Goal: Transaction & Acquisition: Subscribe to service/newsletter

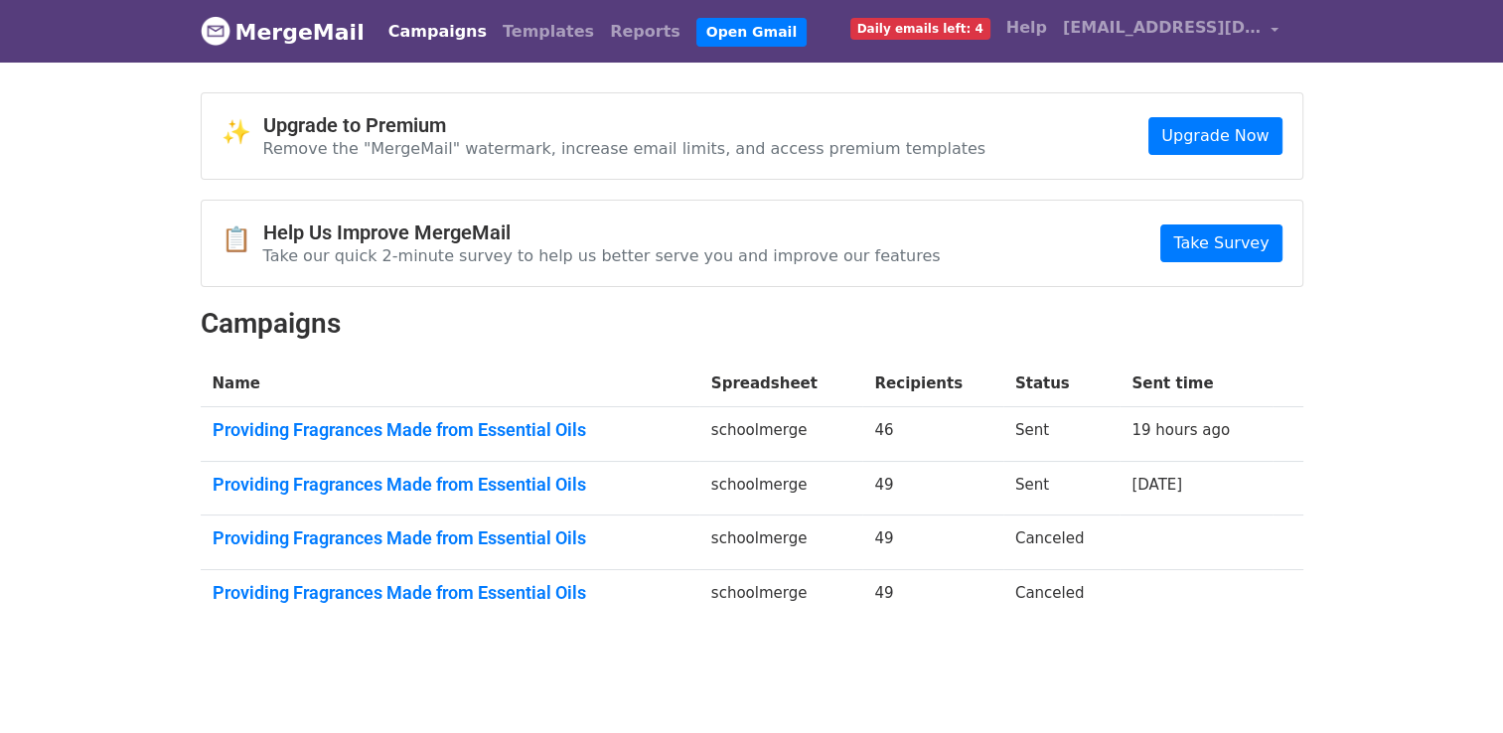
click at [922, 15] on link "Daily emails left: 4" at bounding box center [920, 28] width 156 height 40
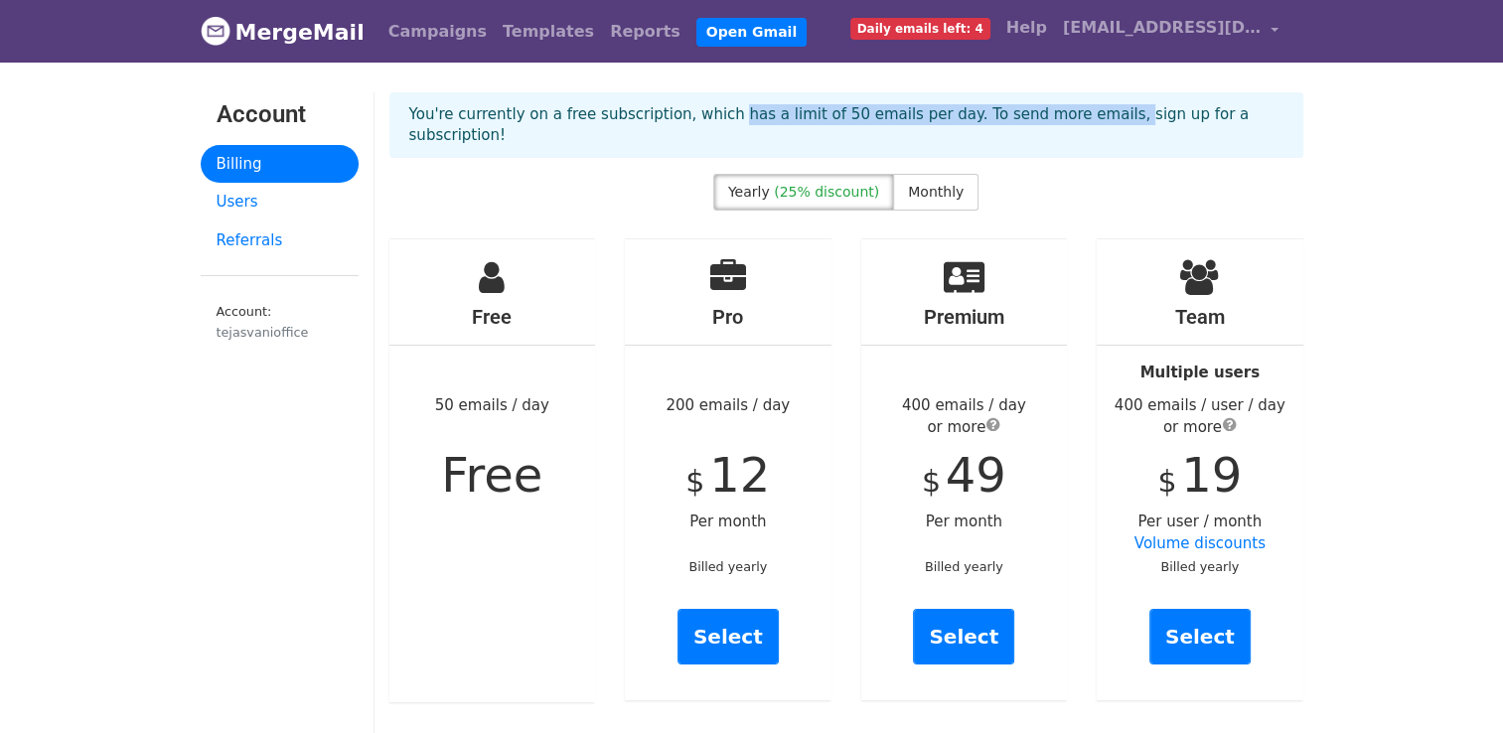
drag, startPoint x: 940, startPoint y: 105, endPoint x: 1058, endPoint y: 101, distance: 118.3
click at [1058, 101] on div "You're currently on a free subscription, which has a limit of 50 emails per day…" at bounding box center [846, 125] width 914 height 66
drag, startPoint x: 1058, startPoint y: 101, endPoint x: 1148, endPoint y: 105, distance: 90.5
click at [1148, 105] on p "You're currently on a free subscription, which has a limit of 50 emails per day…" at bounding box center [846, 125] width 874 height 42
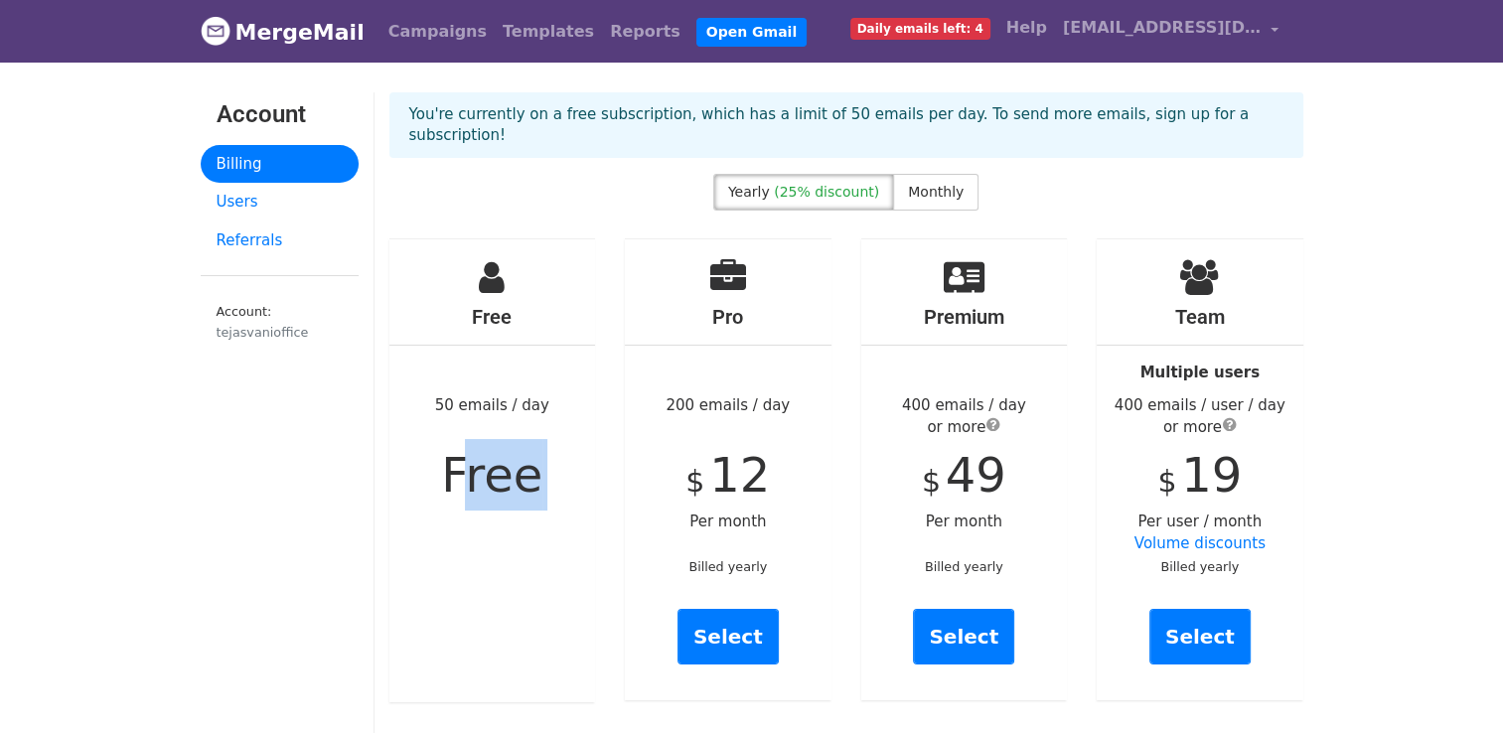
drag, startPoint x: 489, startPoint y: 475, endPoint x: 624, endPoint y: 521, distance: 142.9
click at [624, 521] on div "Free 50 emails / day Free Pro 200 emails / day $ 12 Per month Billed yearly Sel…" at bounding box center [846, 470] width 944 height 464
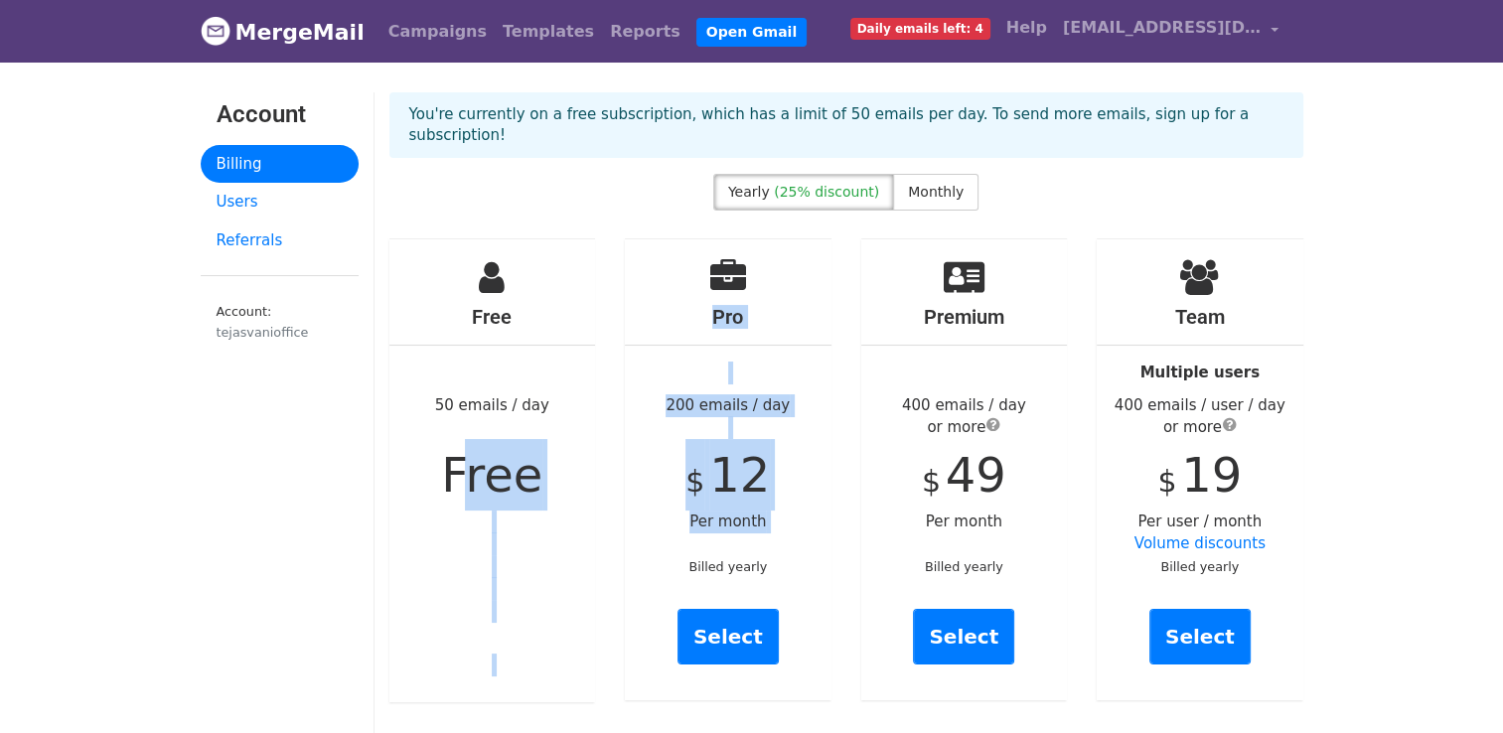
click at [789, 399] on div "Pro 200 emails / day $ 12 Per month Billed yearly Select" at bounding box center [728, 469] width 207 height 461
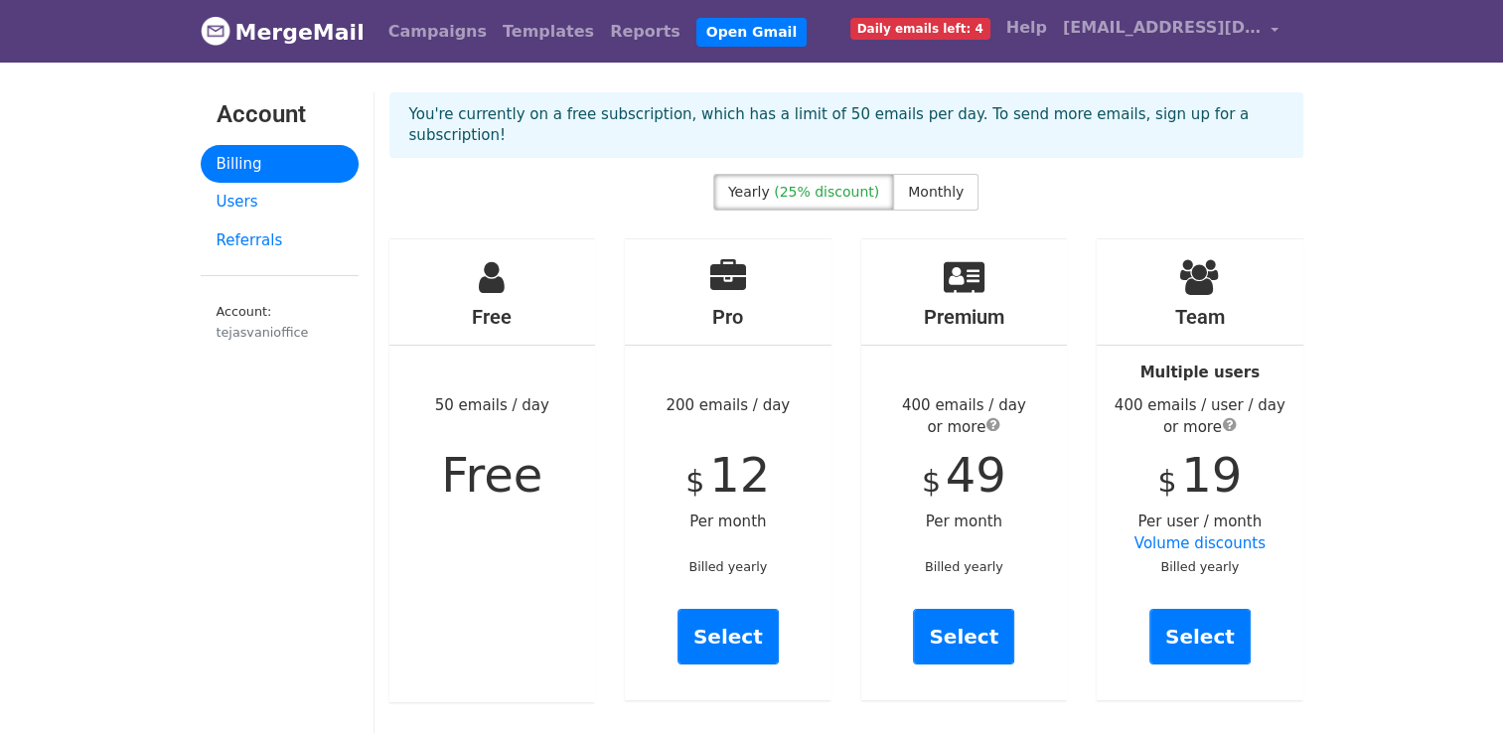
click at [938, 150] on div "You're currently on a free subscription, which has a limit of 50 emails per day…" at bounding box center [846, 132] width 944 height 81
click at [938, 174] on label "Monthly" at bounding box center [935, 192] width 85 height 37
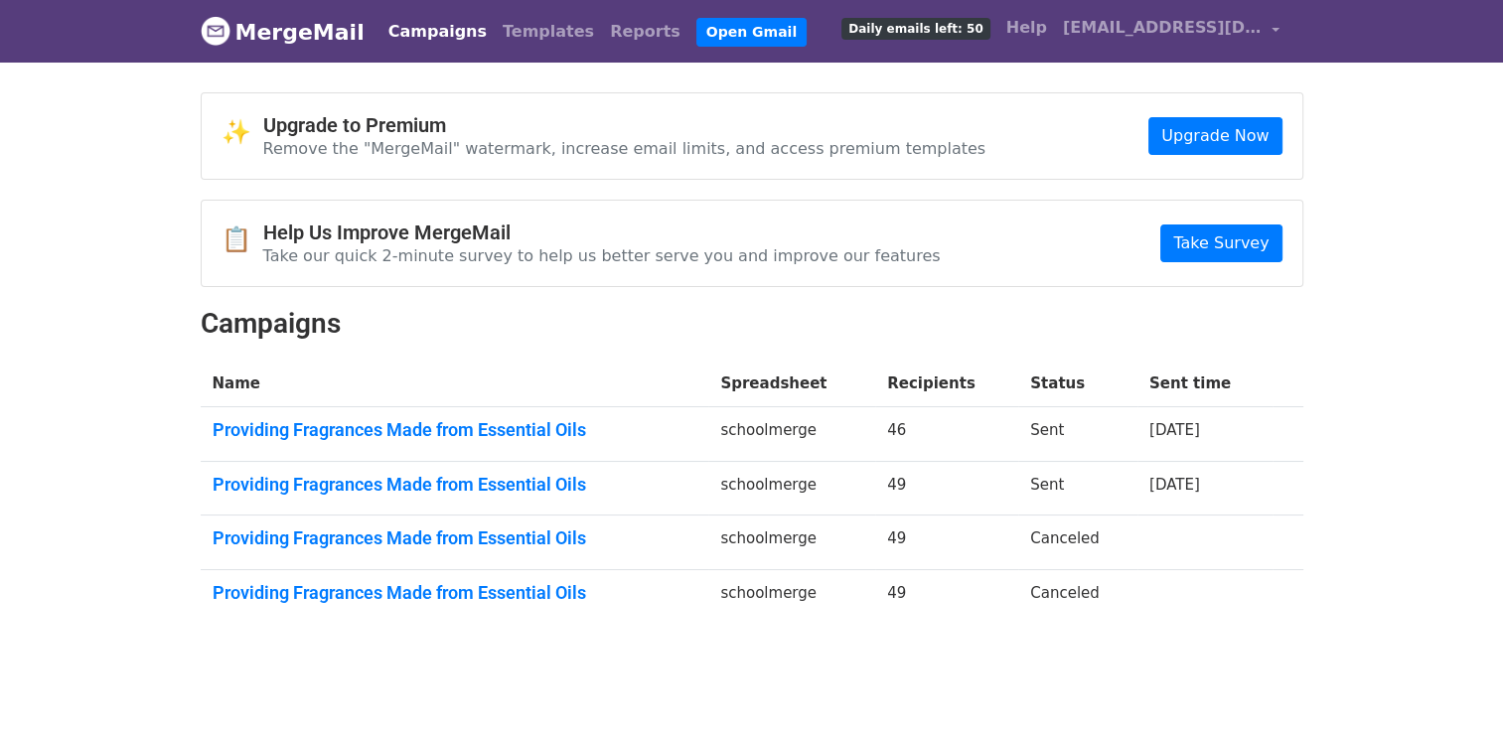
click at [954, 34] on span "Daily emails left: 50" at bounding box center [915, 29] width 148 height 22
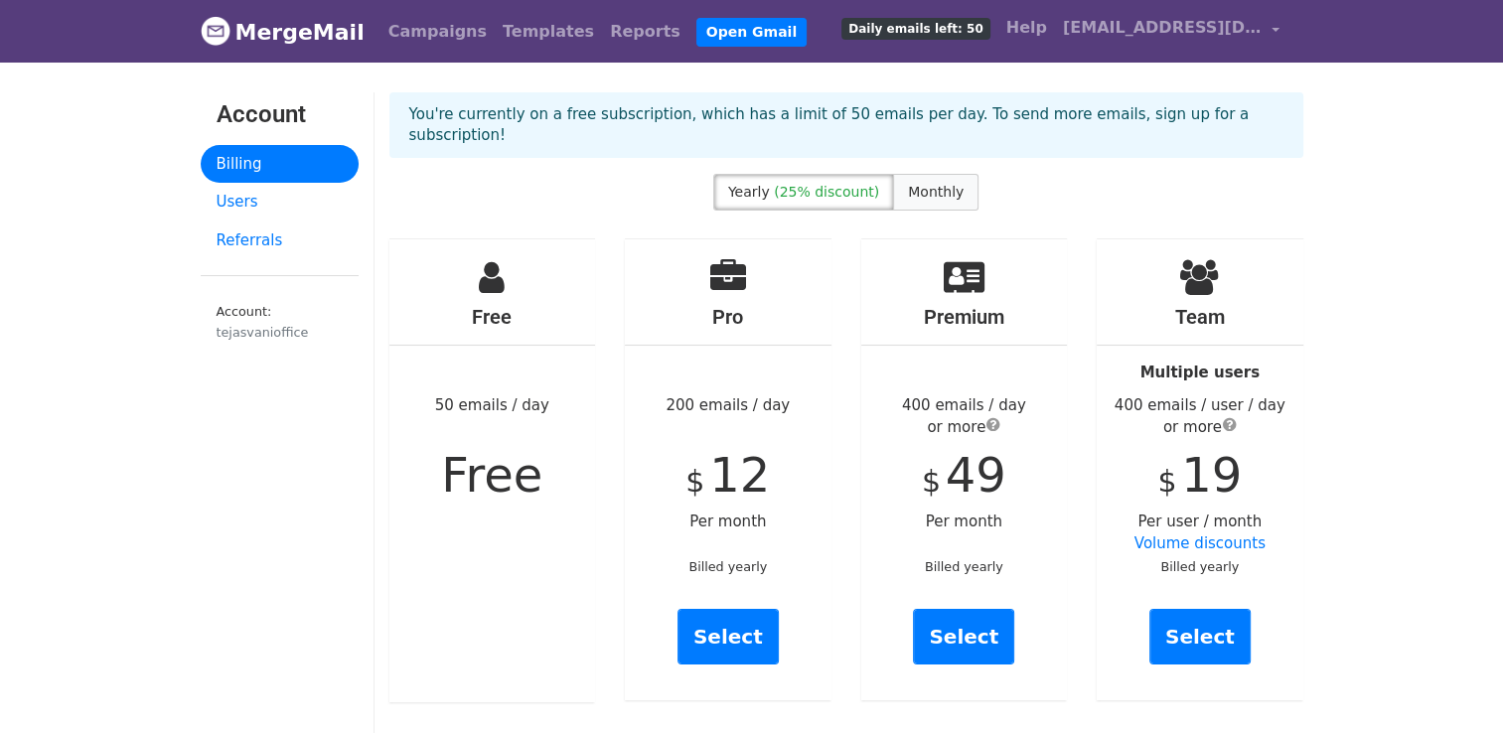
click at [911, 174] on label "Monthly" at bounding box center [935, 192] width 85 height 37
click at [814, 180] on label "Yearly (25% discount)" at bounding box center [803, 192] width 181 height 37
click at [947, 184] on span "Monthly" at bounding box center [936, 192] width 56 height 16
